Goal: Task Accomplishment & Management: Manage account settings

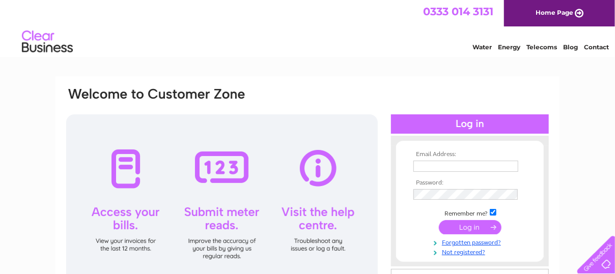
type input "serenacooper@gmx.com"
click at [465, 226] on input "submit" at bounding box center [470, 227] width 63 height 14
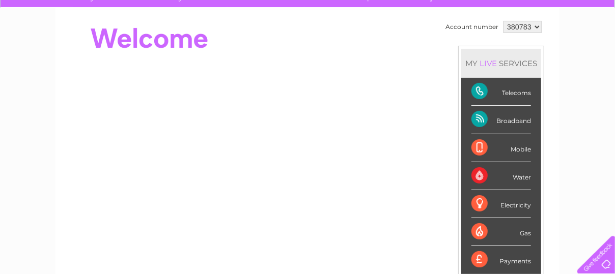
scroll to position [68, 0]
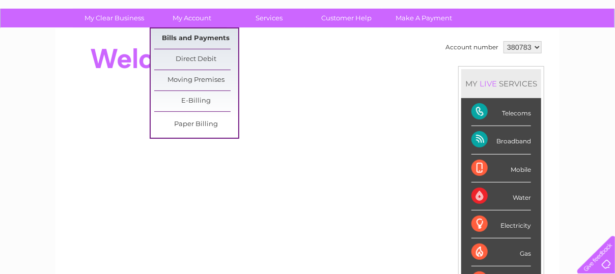
click at [207, 34] on link "Bills and Payments" at bounding box center [196, 39] width 84 height 20
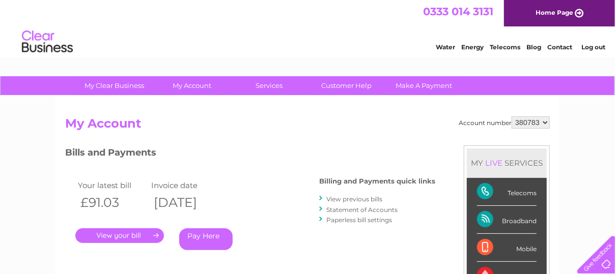
click at [106, 236] on link "." at bounding box center [119, 236] width 89 height 15
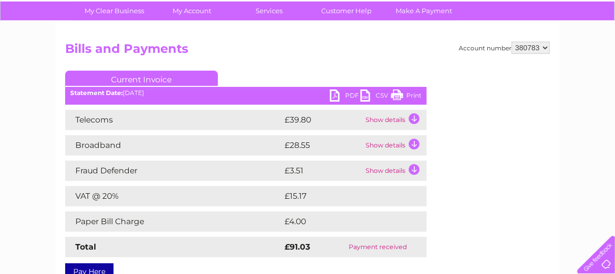
scroll to position [81, 0]
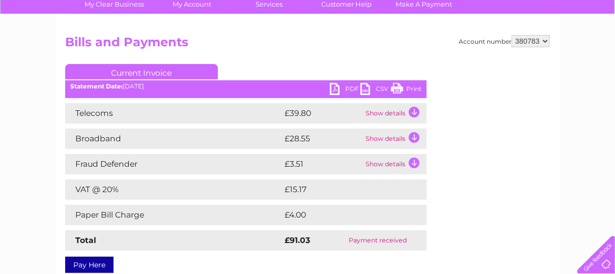
click at [415, 112] on td "Show details" at bounding box center [395, 113] width 64 height 20
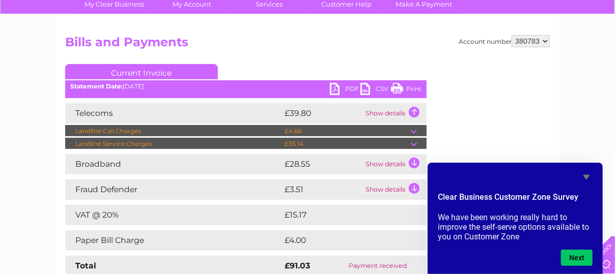
click at [416, 163] on td "Show details" at bounding box center [395, 164] width 64 height 20
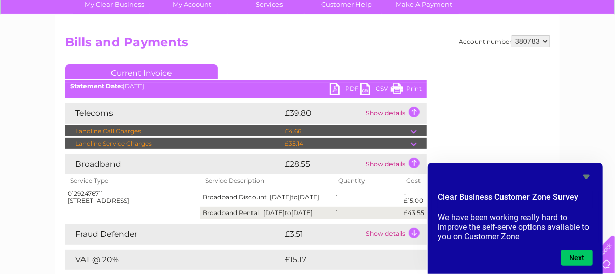
click at [414, 239] on td "Show details" at bounding box center [395, 234] width 64 height 20
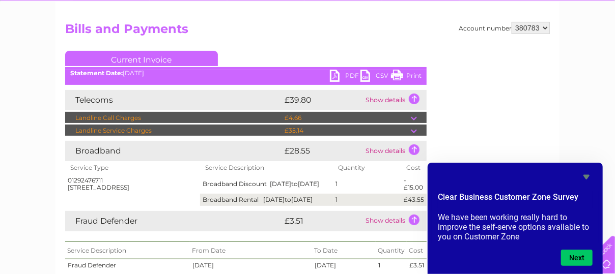
scroll to position [74, 0]
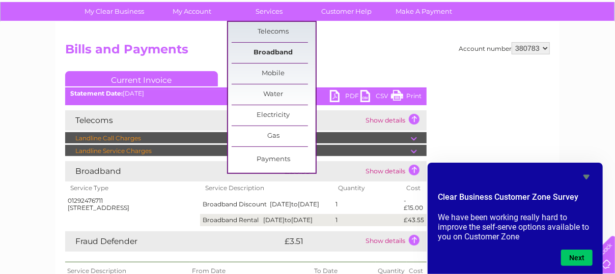
click at [271, 53] on link "Broadband" at bounding box center [274, 53] width 84 height 20
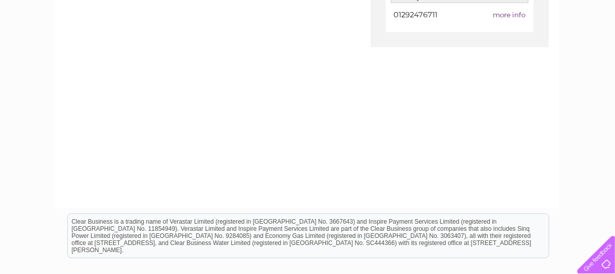
scroll to position [168, 0]
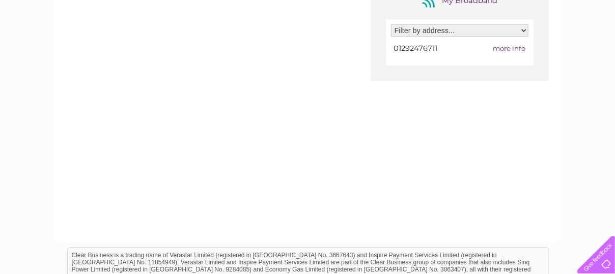
click at [524, 29] on select "Filter by address... 154 Main Street, Prestwick, Ayrshire, KA9 1PB" at bounding box center [459, 30] width 137 height 12
select select "1357748"
click at [391, 24] on select "Filter by address... 154 Main Street, Prestwick, Ayrshire, KA9 1PB" at bounding box center [459, 30] width 137 height 12
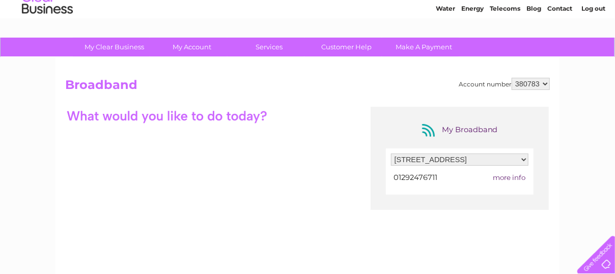
scroll to position [19, 0]
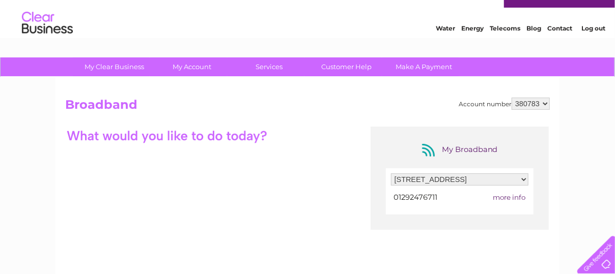
click at [592, 30] on link "Log out" at bounding box center [593, 29] width 24 height 8
